Goal: Check status: Check status

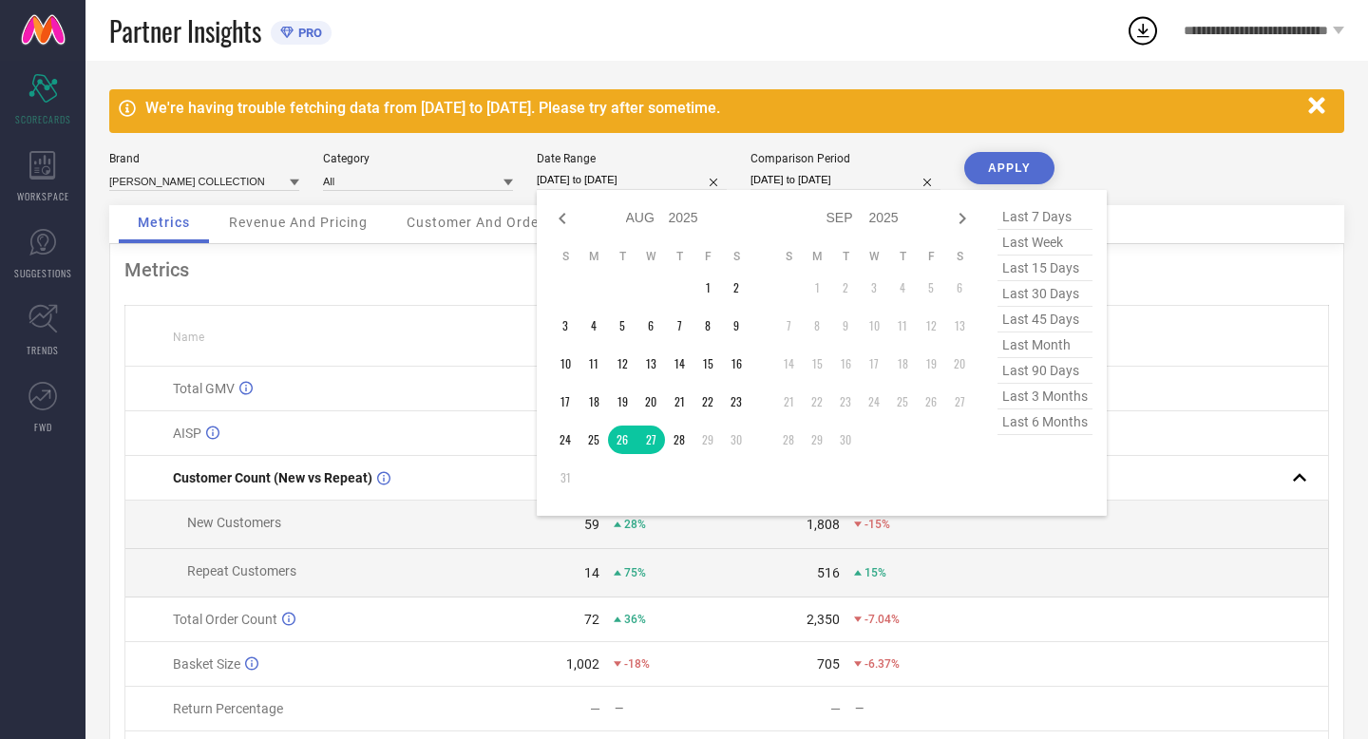
select select "7"
select select "2025"
select select "8"
select select "2025"
type input "After 28-08-2025"
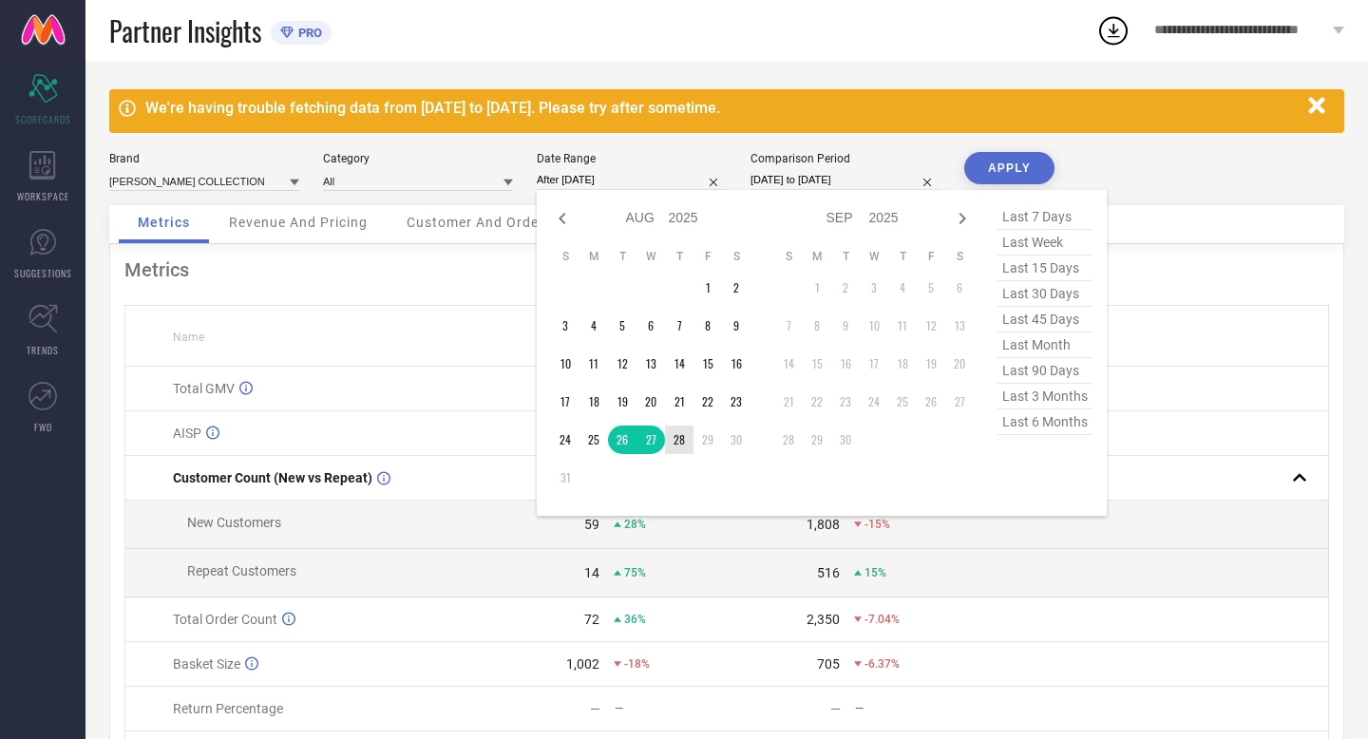
click at [675, 443] on td "28" at bounding box center [679, 440] width 28 height 28
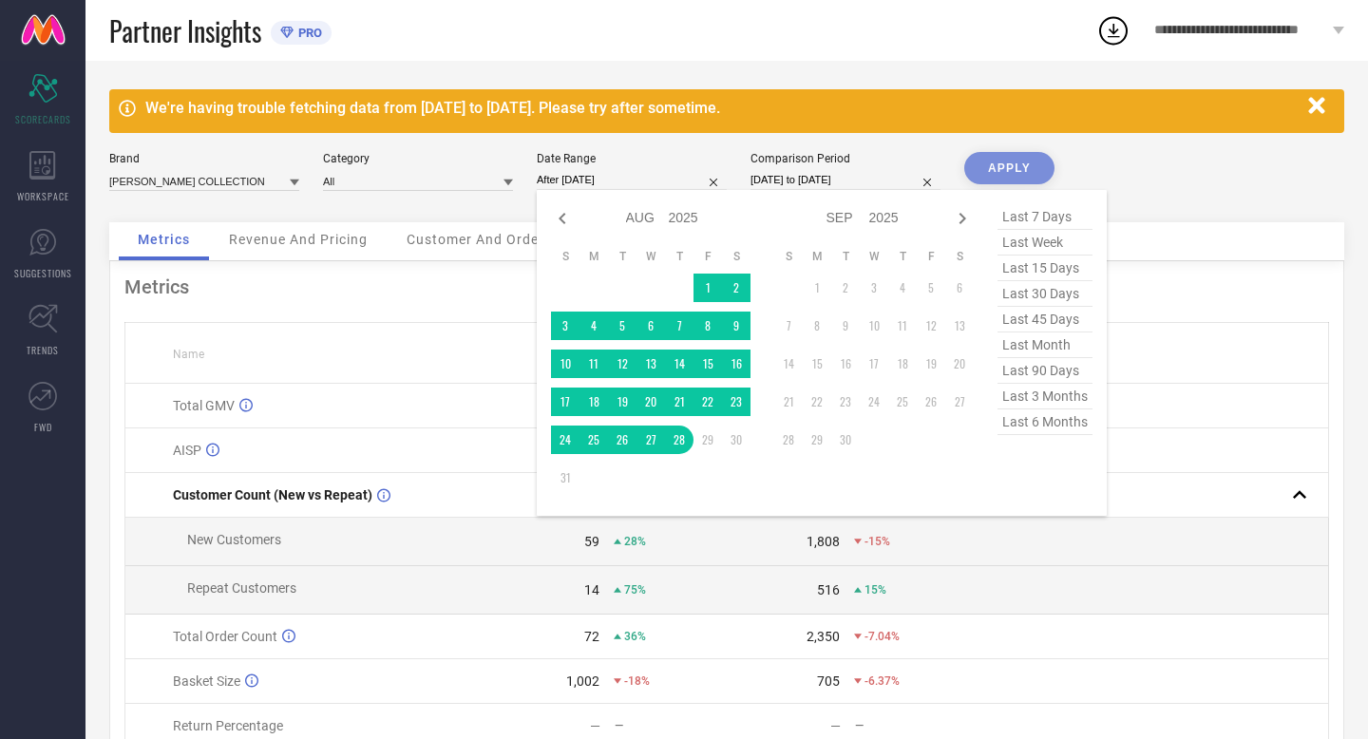
click at [883, 182] on input "[DATE] to [DATE]" at bounding box center [845, 180] width 190 height 20
select select "7"
select select "2024"
select select "8"
select select "2024"
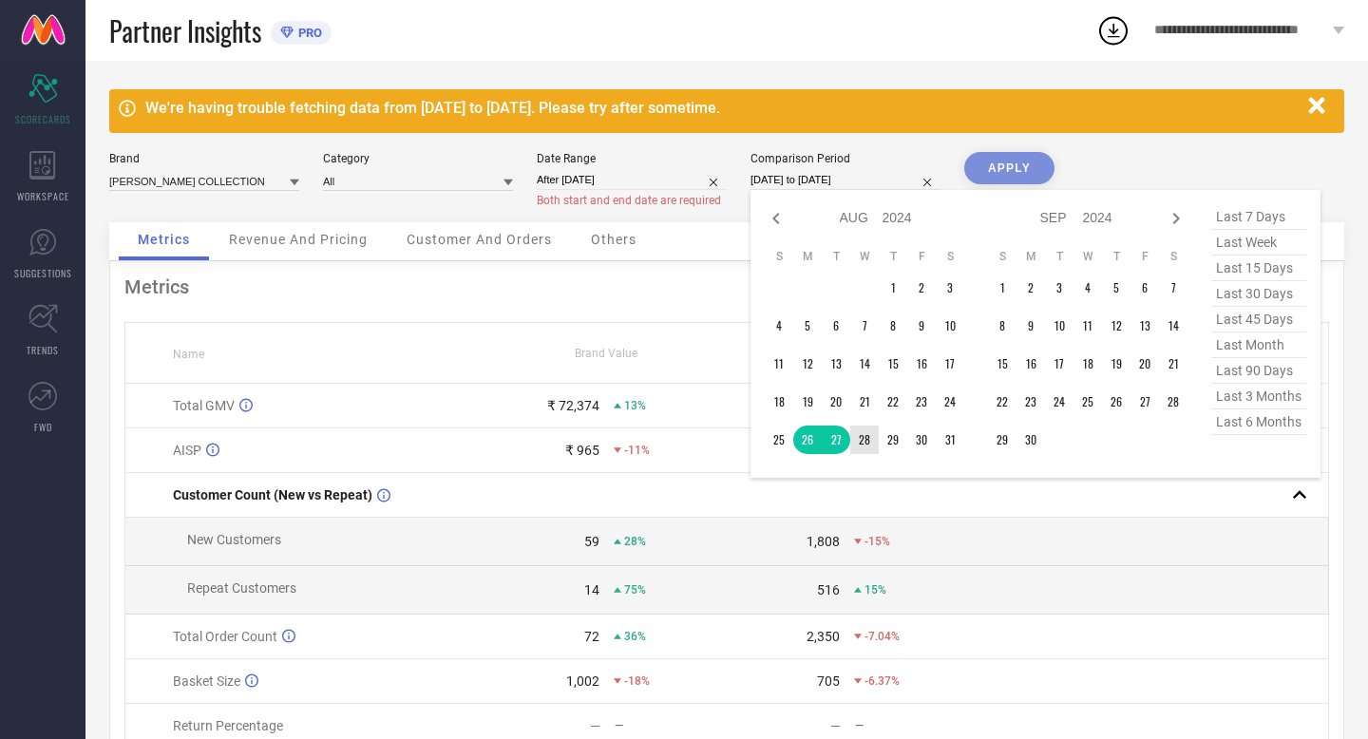
type input "After 28-08-2024"
click at [865, 439] on td "28" at bounding box center [864, 440] width 28 height 28
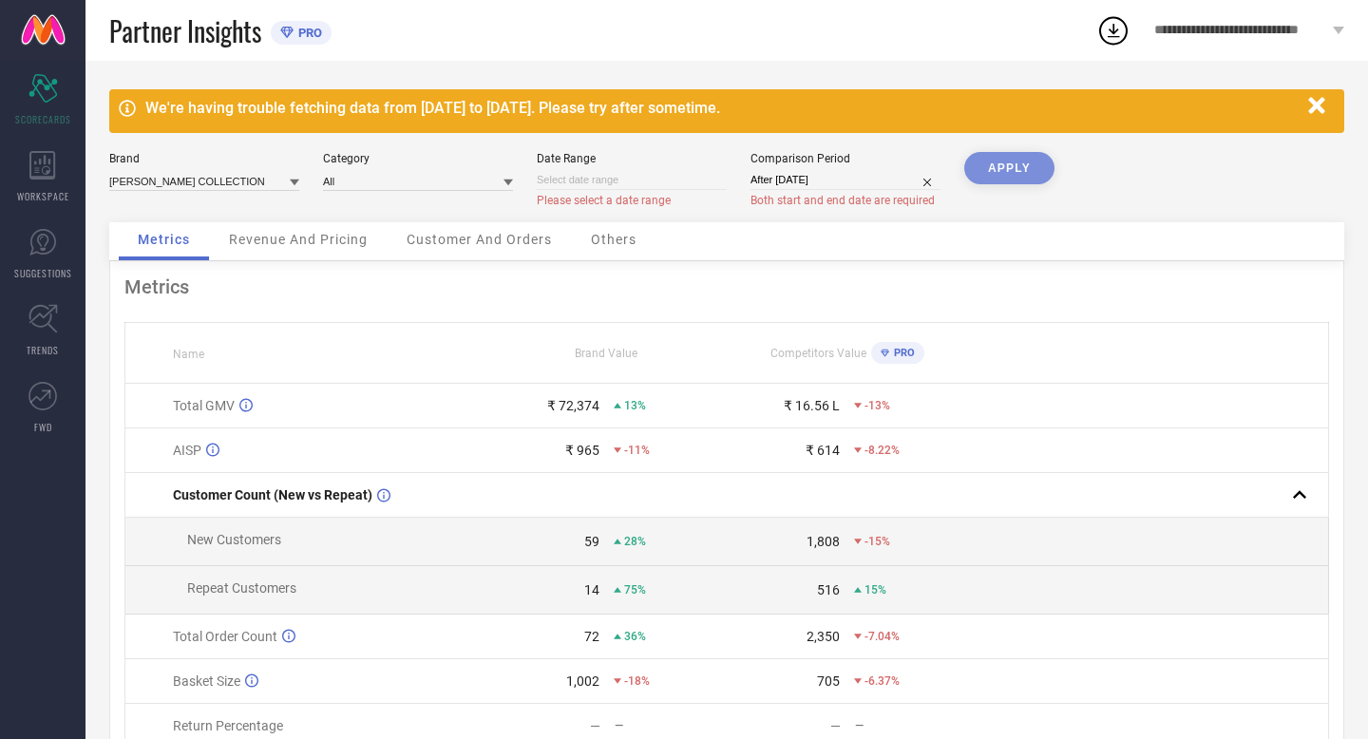
click at [636, 184] on input at bounding box center [632, 180] width 190 height 20
select select "7"
select select "2025"
select select "8"
select select "2025"
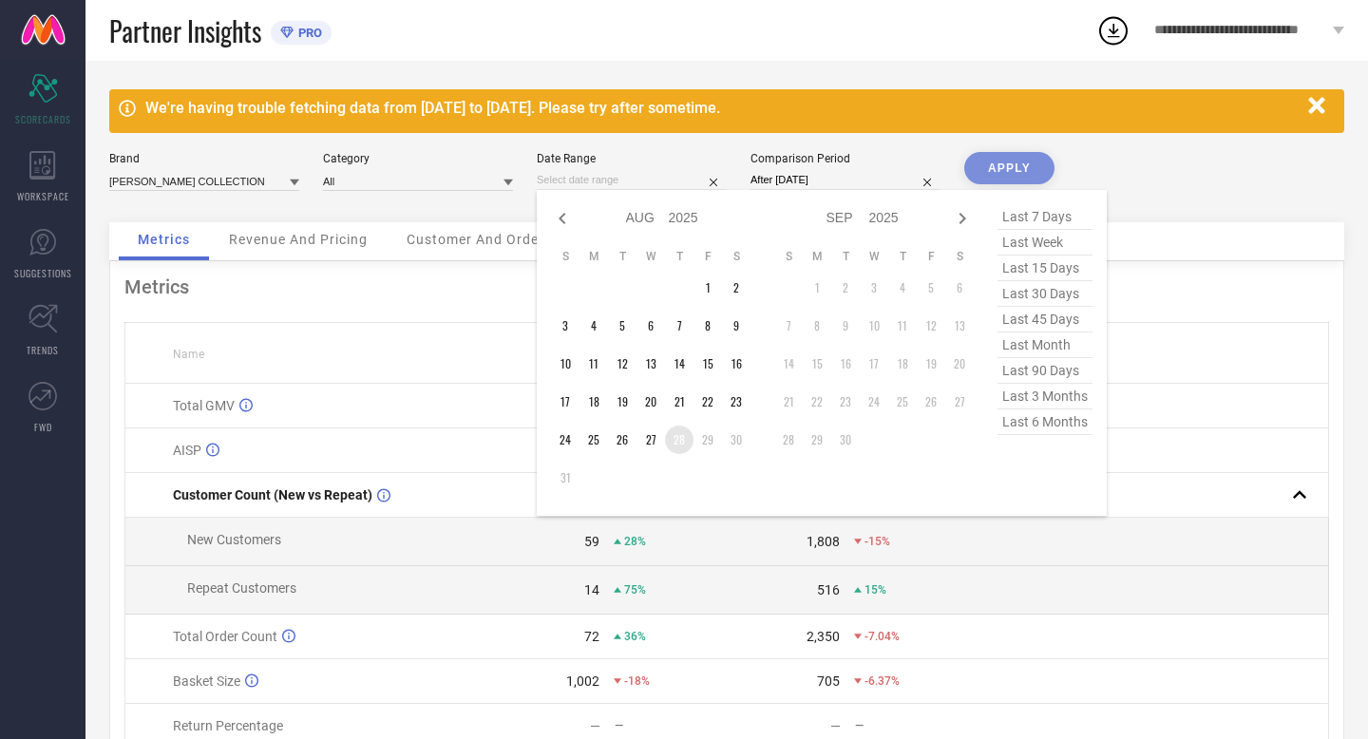
type input "After 28-08-2025"
click at [673, 436] on td "28" at bounding box center [679, 440] width 28 height 28
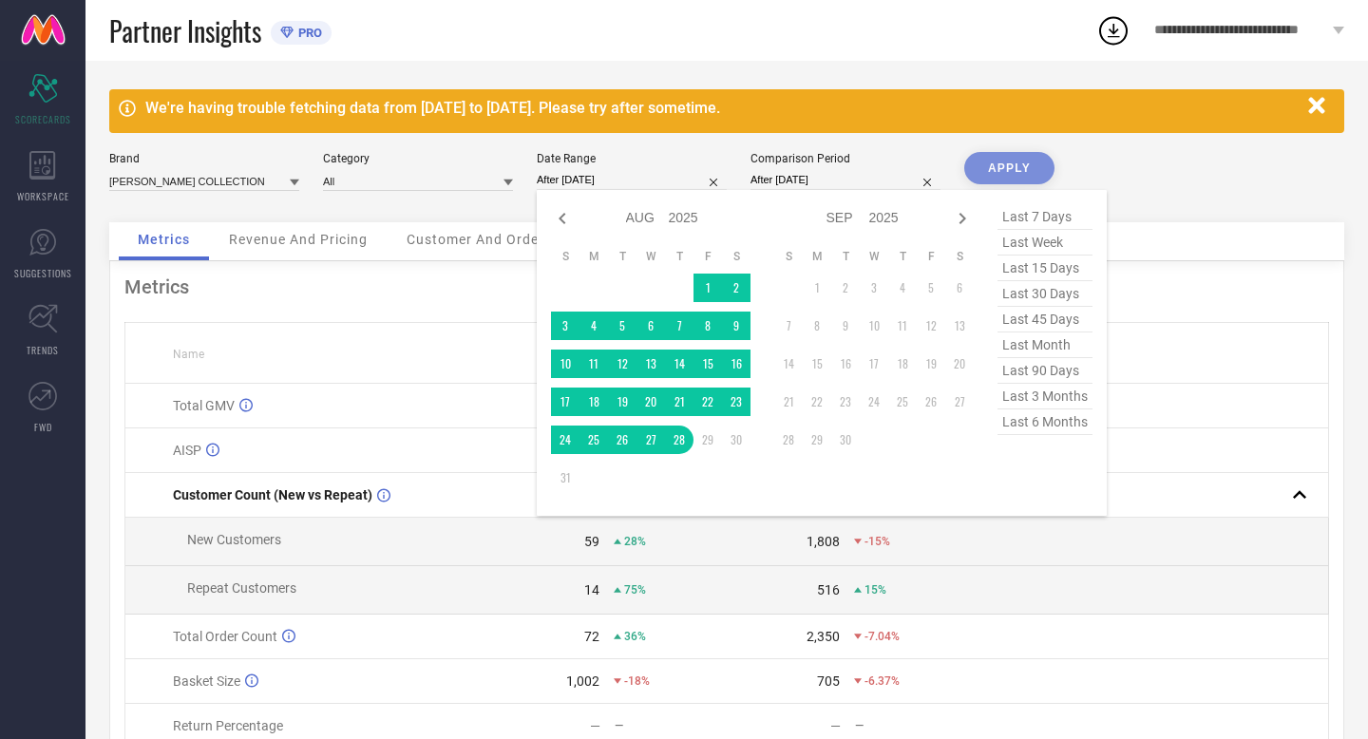
click at [827, 182] on input "After 28-08-2024" at bounding box center [845, 180] width 190 height 20
select select "7"
select select "2024"
select select "8"
select select "2024"
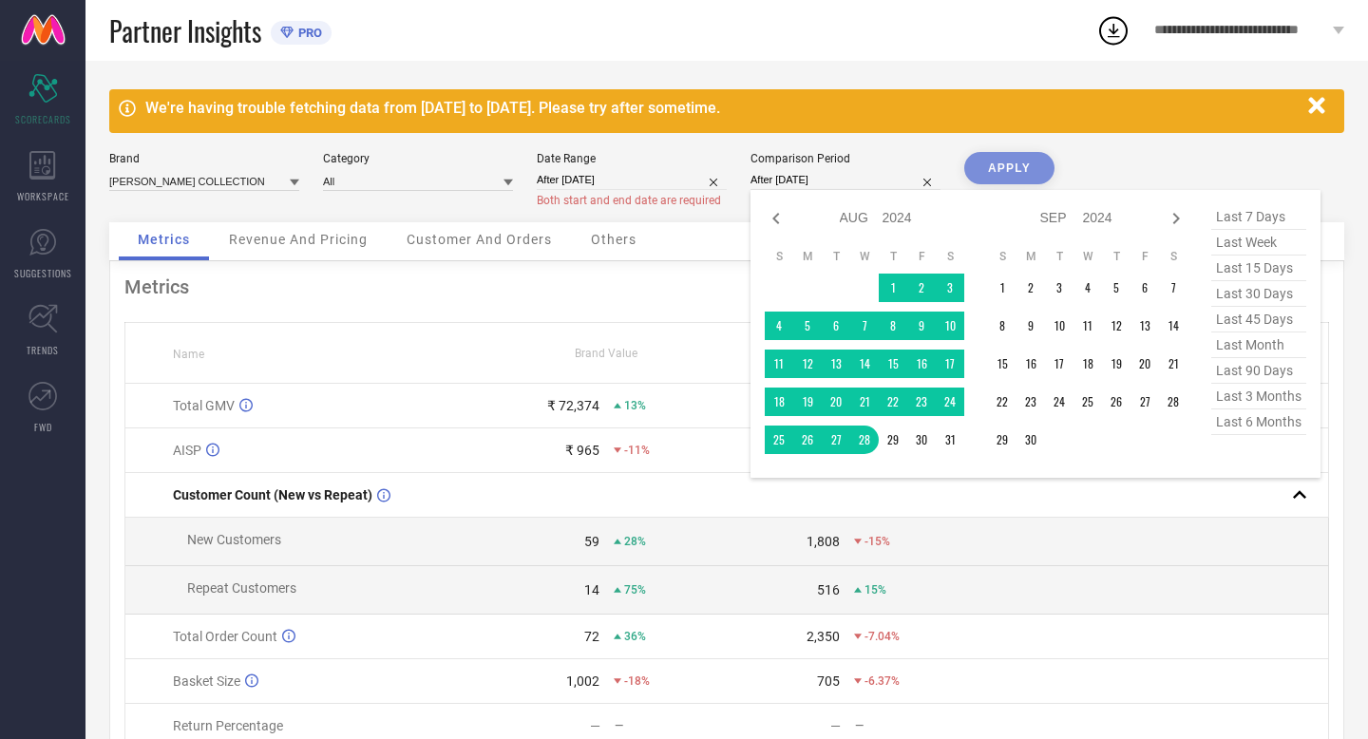
click at [643, 180] on input "After 28-08-2025" at bounding box center [632, 180] width 190 height 20
select select "7"
select select "2025"
select select "8"
select select "2025"
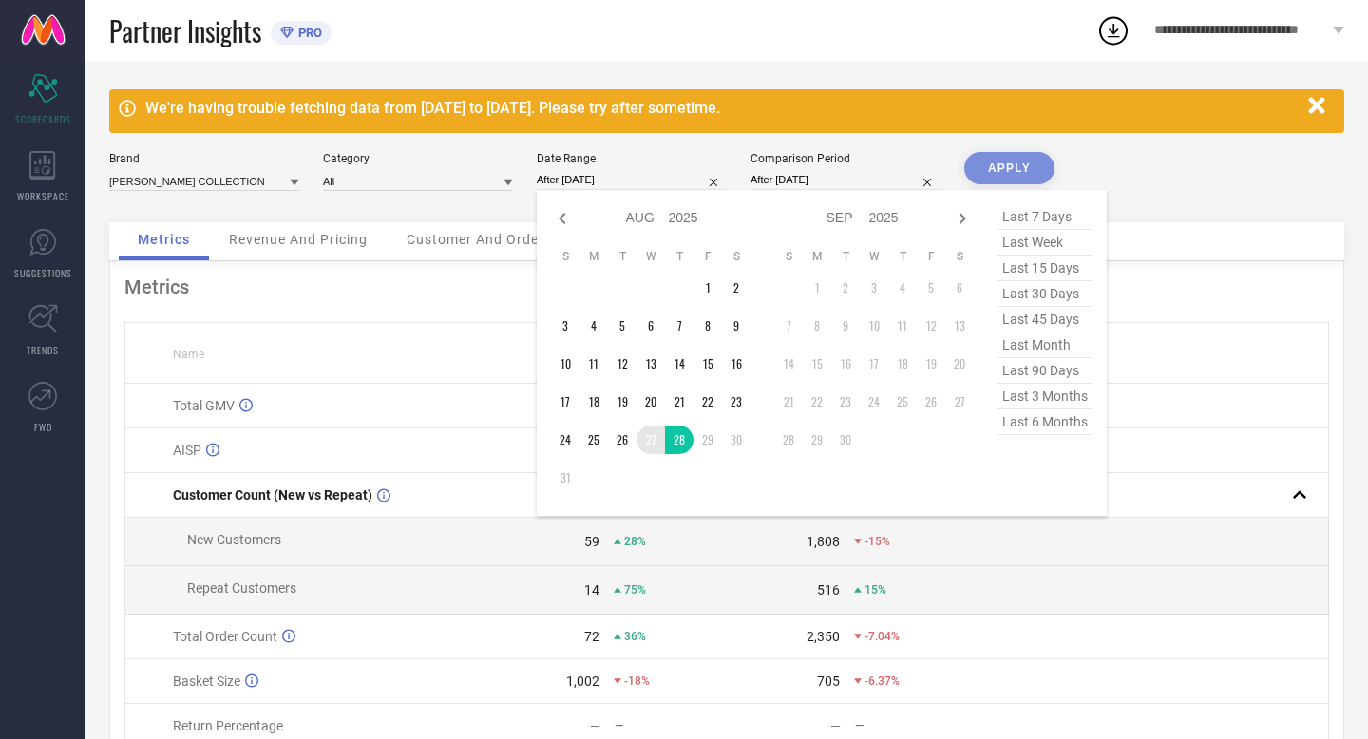
type input "27-08-2025 to 28-08-2025"
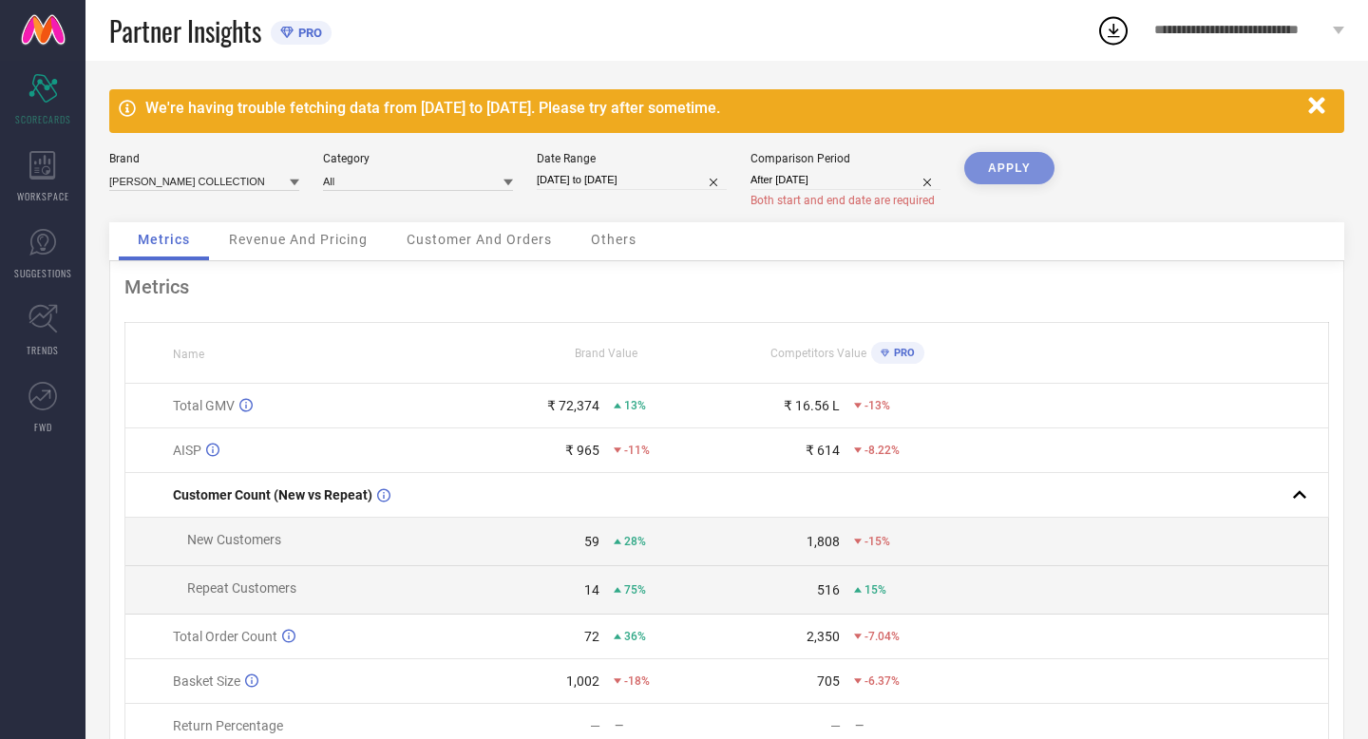
click at [843, 176] on input "After 28-08-2024" at bounding box center [845, 180] width 190 height 20
select select "7"
select select "2024"
select select "8"
select select "2024"
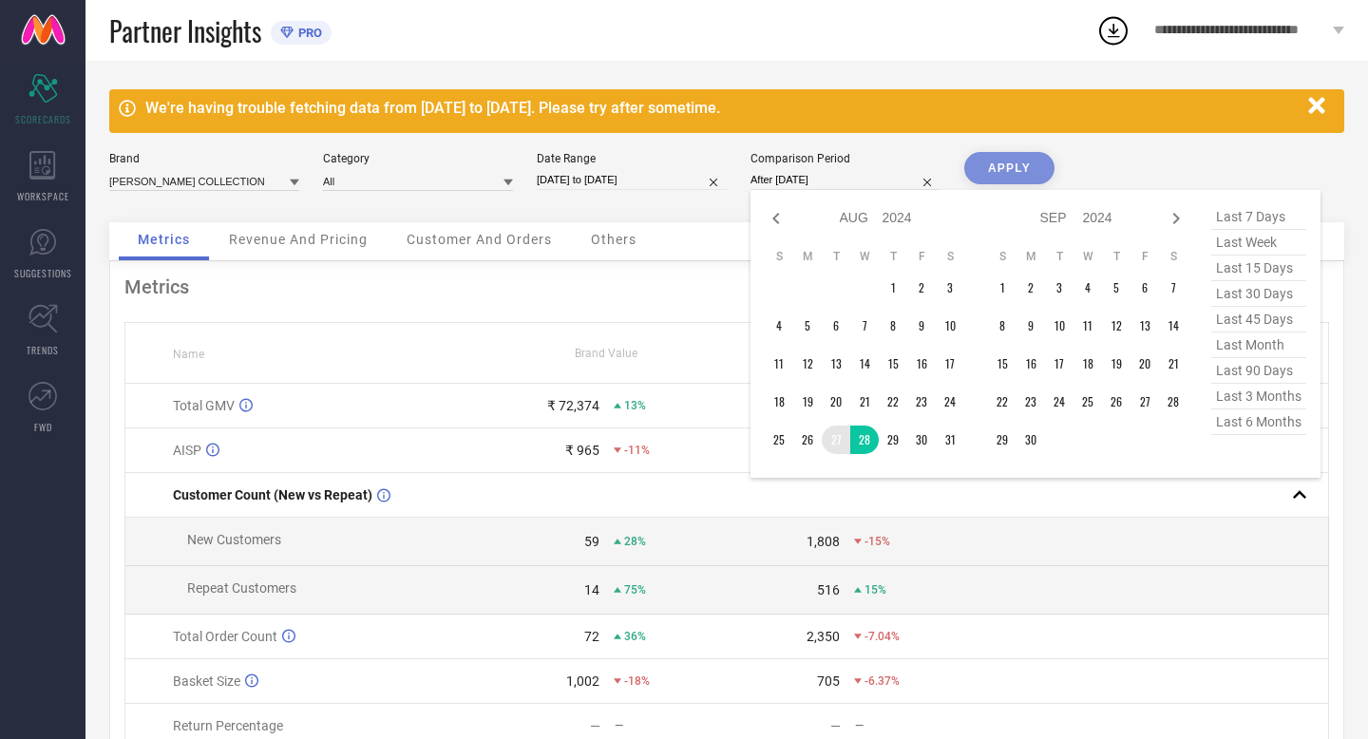
type input "27-08-2024 to 28-08-2024"
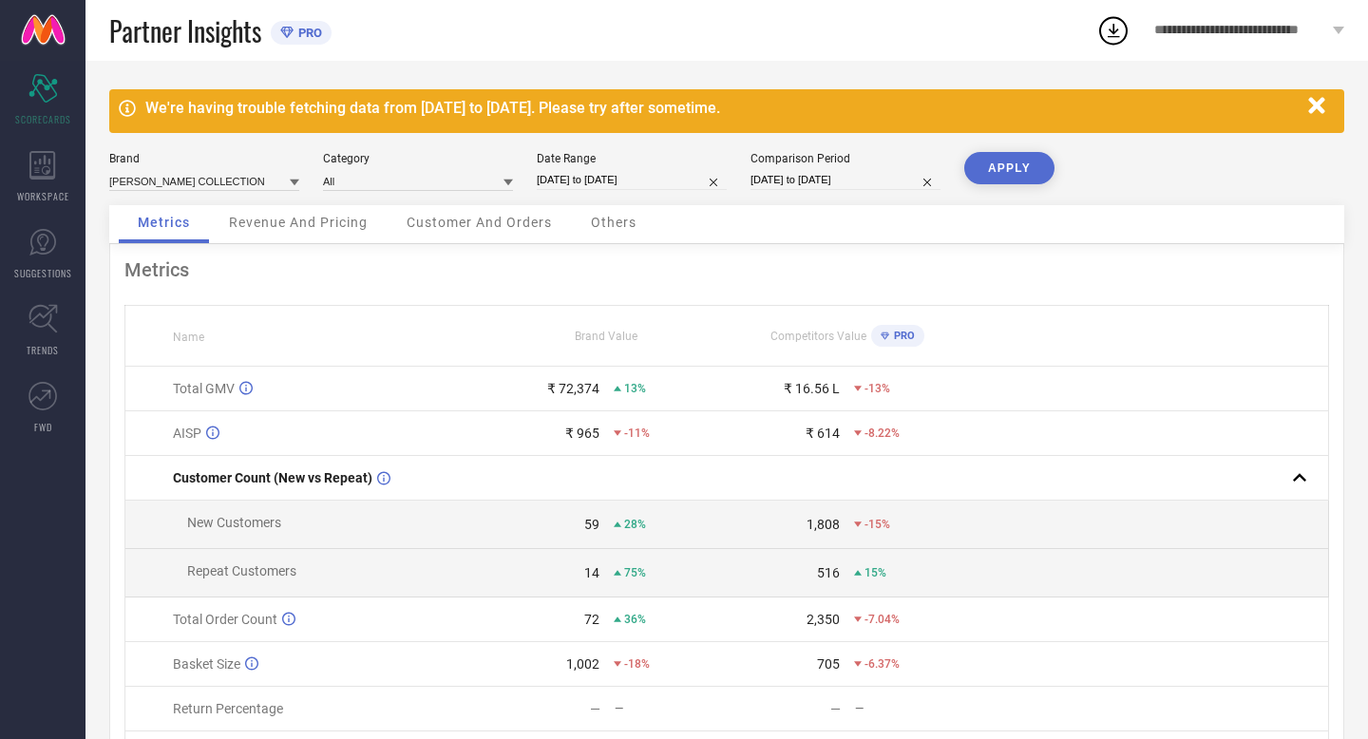
click at [1015, 158] on button "APPLY" at bounding box center [1009, 168] width 90 height 32
